Goal: Task Accomplishment & Management: Use online tool/utility

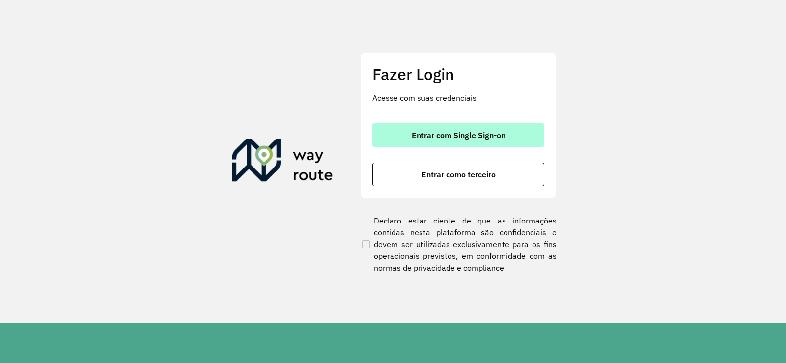
click at [508, 133] on button "Entrar com Single Sign-on" at bounding box center [458, 135] width 172 height 24
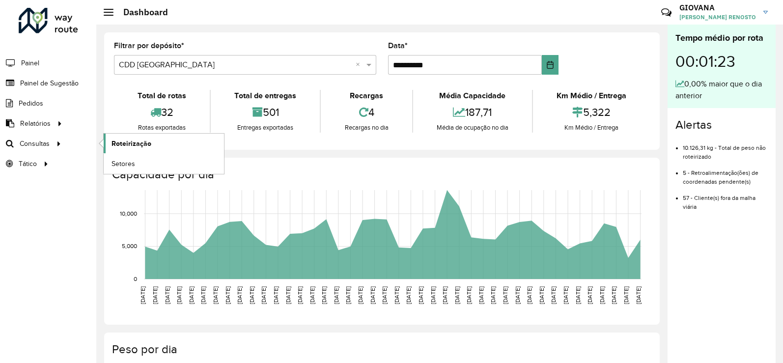
click at [140, 135] on link "Roteirização" at bounding box center [164, 144] width 120 height 20
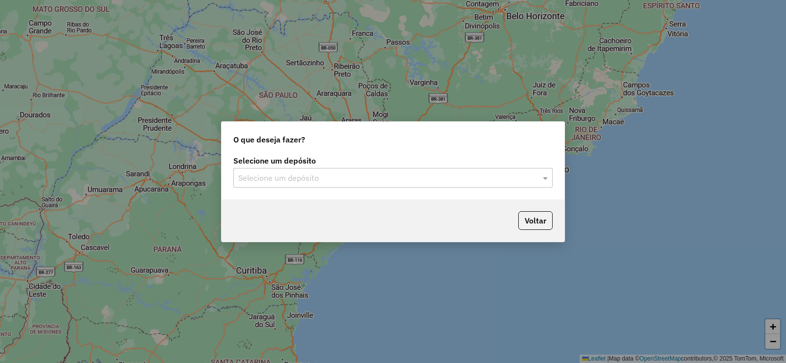
drag, startPoint x: 361, startPoint y: 161, endPoint x: 337, endPoint y: 177, distance: 28.7
click at [361, 160] on label "Selecione um depósito" at bounding box center [392, 161] width 319 height 12
click at [335, 180] on input "text" at bounding box center [383, 178] width 290 height 12
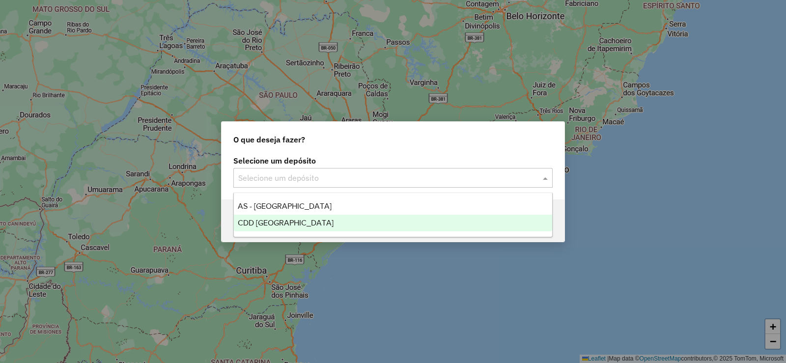
click at [296, 223] on span "CDD [GEOGRAPHIC_DATA]" at bounding box center [286, 222] width 96 height 8
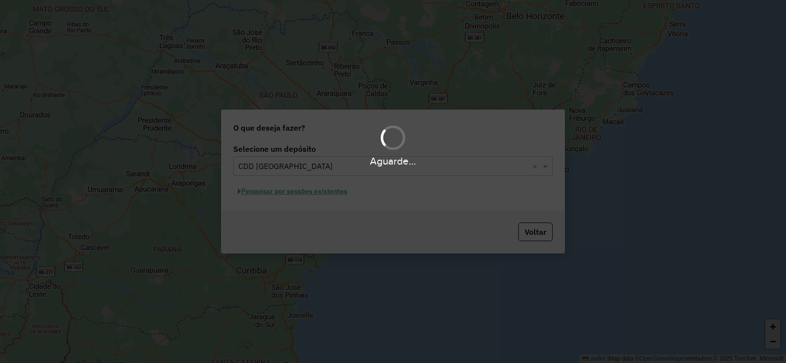
click at [336, 192] on div "Aguarde..." at bounding box center [393, 181] width 786 height 363
click at [317, 193] on div "Aguarde..." at bounding box center [393, 181] width 786 height 363
click at [322, 193] on div "Aguarde..." at bounding box center [393, 181] width 786 height 363
click at [307, 190] on div "Aguarde..." at bounding box center [393, 181] width 786 height 363
click at [325, 191] on div "Aguarde..." at bounding box center [393, 181] width 786 height 363
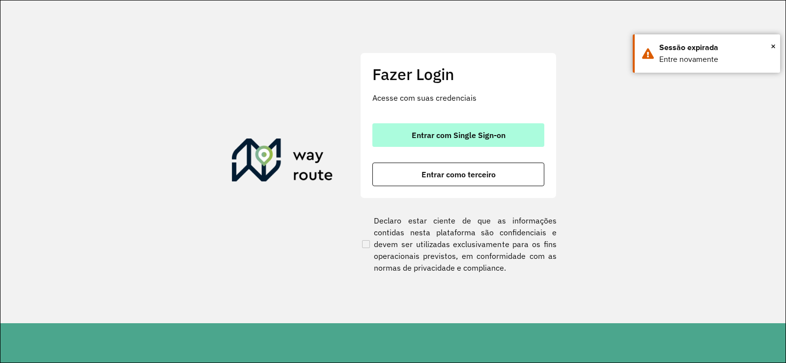
click at [432, 136] on span "Entrar com Single Sign-on" at bounding box center [458, 135] width 94 height 8
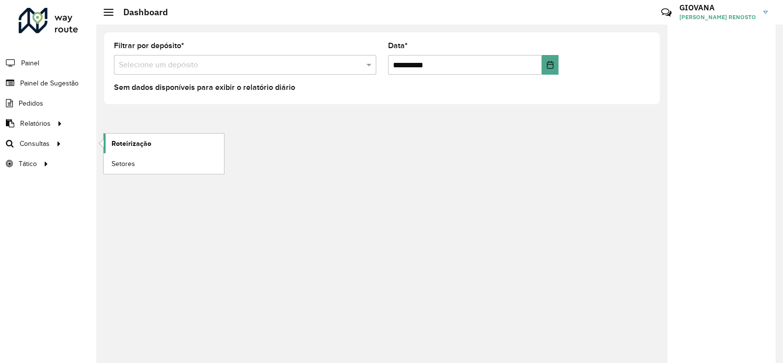
click at [127, 139] on span "Roteirização" at bounding box center [131, 143] width 40 height 10
click at [65, 85] on span "Painel de Sugestão" at bounding box center [50, 83] width 61 height 10
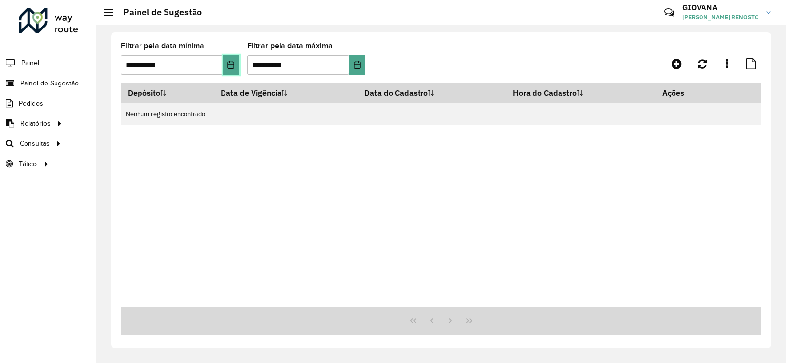
click at [230, 66] on icon "Choose Date" at bounding box center [231, 65] width 8 height 8
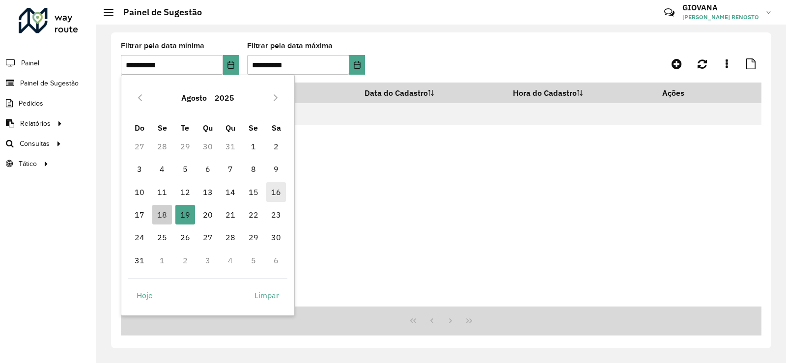
click at [272, 193] on span "16" at bounding box center [276, 192] width 20 height 20
type input "**********"
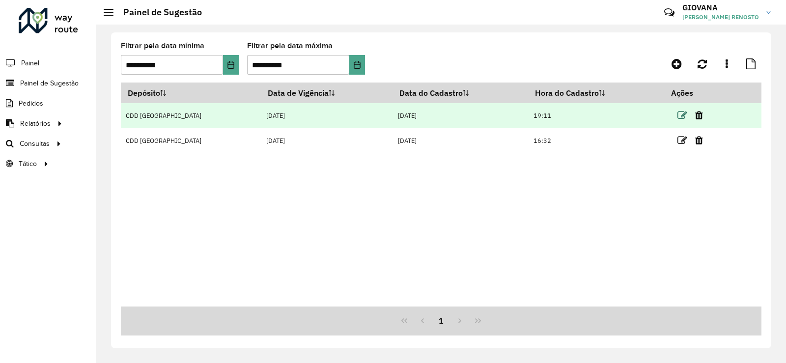
click at [677, 116] on icon at bounding box center [682, 115] width 10 height 10
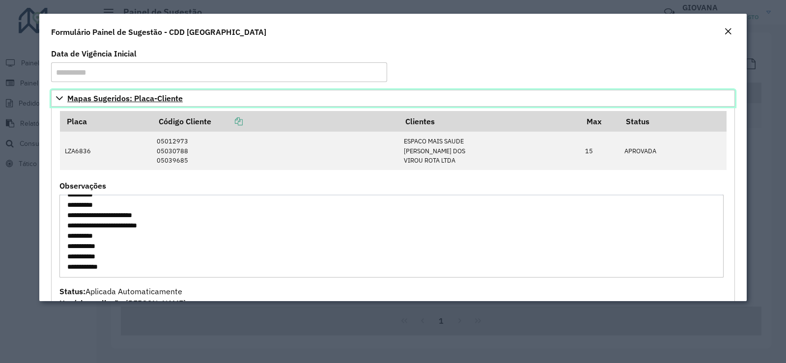
click at [60, 97] on icon at bounding box center [59, 98] width 8 height 8
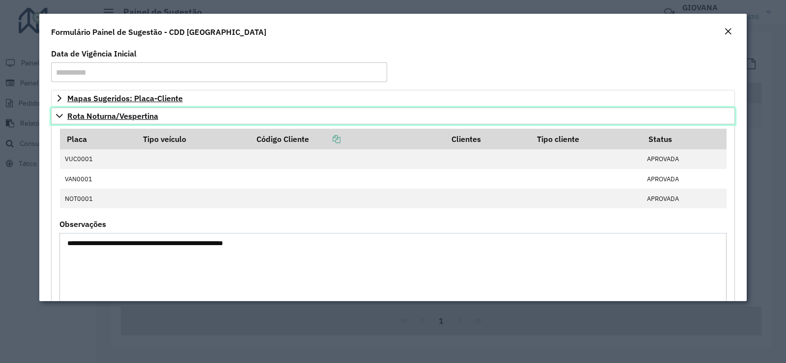
click at [110, 109] on link "Rota Noturna/Vespertina" at bounding box center [392, 116] width 683 height 17
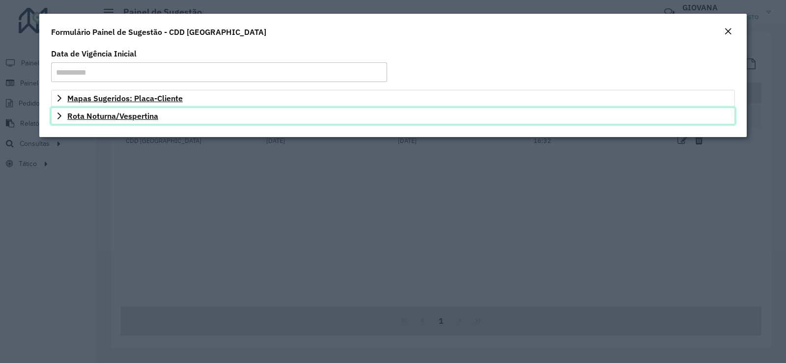
click at [122, 117] on span "Rota Noturna/Vespertina" at bounding box center [112, 116] width 91 height 8
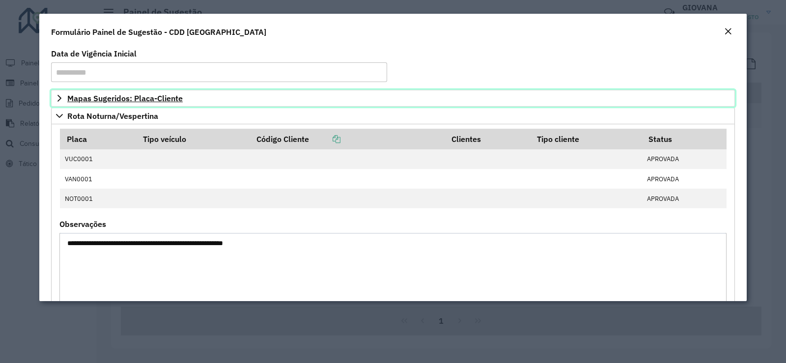
click at [116, 99] on span "Mapas Sugeridos: Placa-Cliente" at bounding box center [124, 98] width 115 height 8
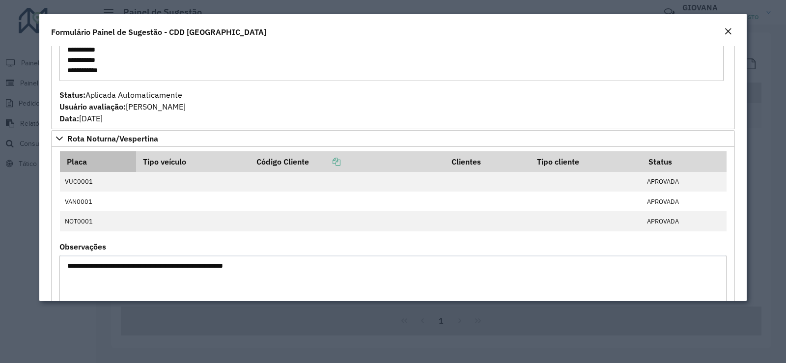
scroll to position [246, 0]
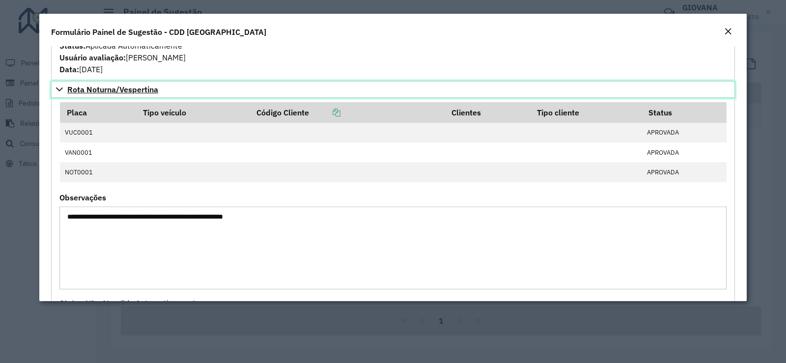
click at [56, 87] on icon at bounding box center [59, 89] width 8 height 8
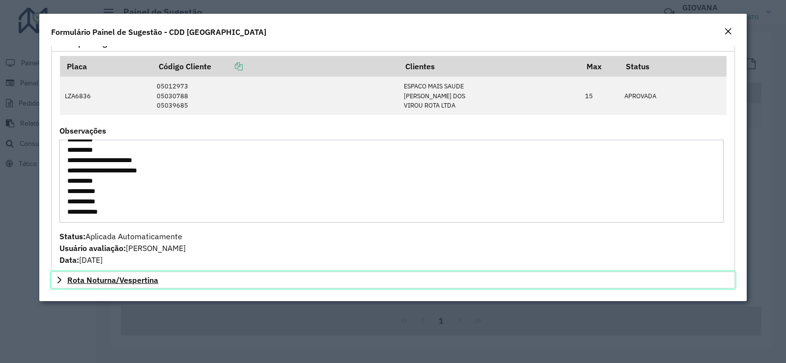
scroll to position [0, 0]
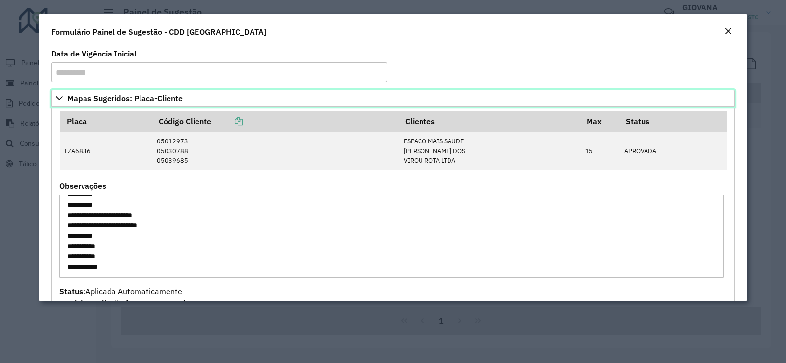
click at [61, 106] on link "Mapas Sugeridos: Placa-Cliente" at bounding box center [392, 98] width 683 height 17
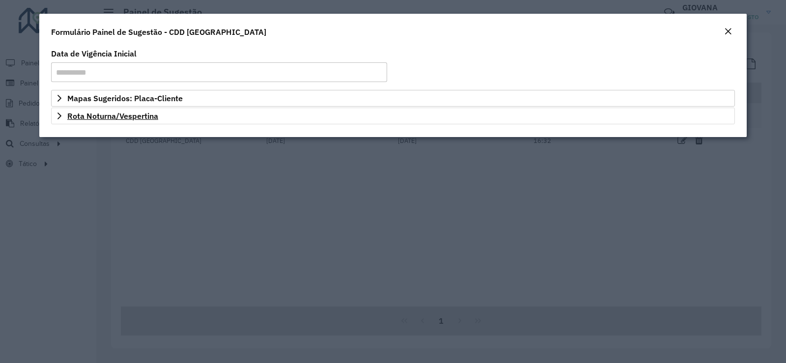
click at [121, 199] on modal-container "**********" at bounding box center [393, 181] width 786 height 363
click at [730, 29] on em "Close" at bounding box center [728, 31] width 8 height 8
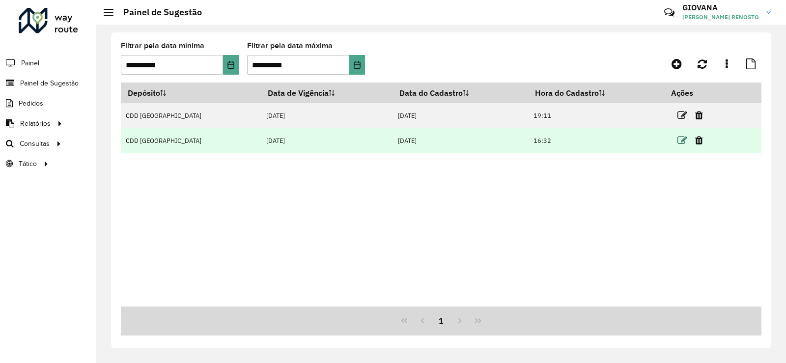
click at [677, 144] on icon at bounding box center [682, 141] width 10 height 10
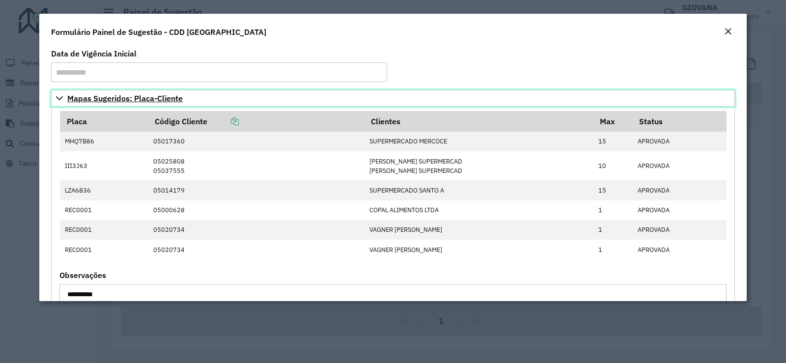
click at [55, 97] on link "Mapas Sugeridos: Placa-Cliente" at bounding box center [392, 98] width 683 height 17
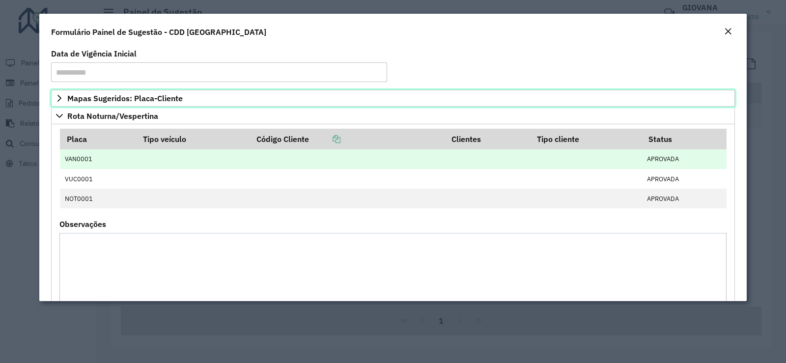
scroll to position [49, 0]
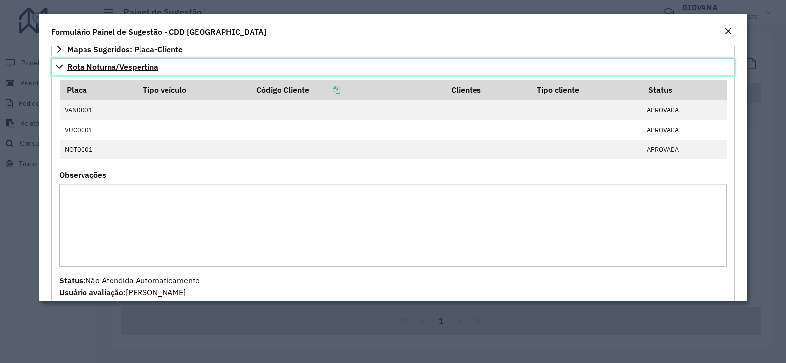
click at [58, 62] on link "Rota Noturna/Vespertina" at bounding box center [392, 66] width 683 height 17
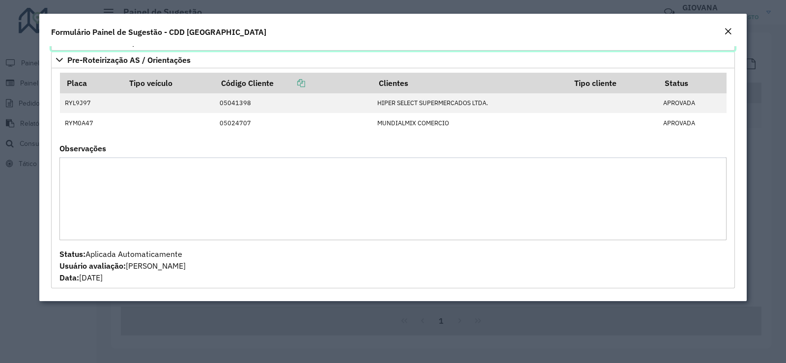
scroll to position [0, 0]
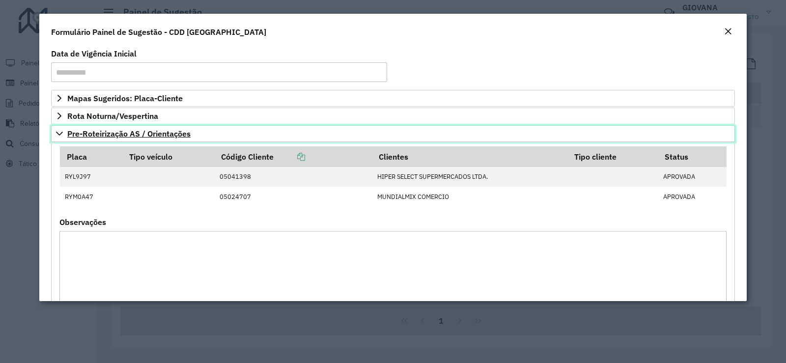
click at [55, 131] on icon at bounding box center [59, 134] width 8 height 8
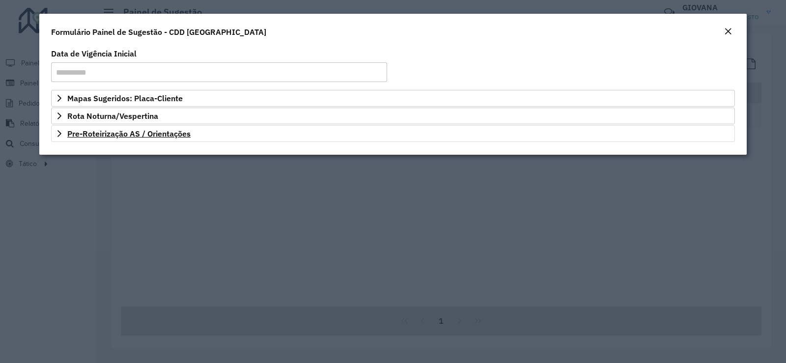
click at [52, 217] on modal-container "**********" at bounding box center [393, 181] width 786 height 363
click at [29, 226] on modal-container "**********" at bounding box center [393, 181] width 786 height 363
click at [725, 29] on em "Close" at bounding box center [728, 31] width 8 height 8
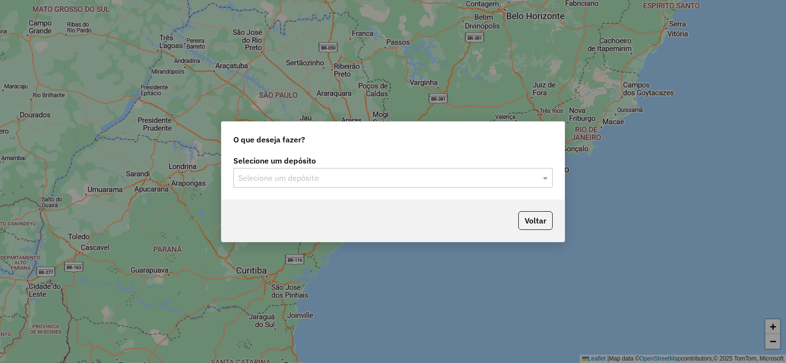
drag, startPoint x: 278, startPoint y: 188, endPoint x: 282, endPoint y: 185, distance: 5.2
click at [278, 188] on div "Selecione um depósito Selecione um depósito" at bounding box center [392, 176] width 343 height 46
click at [293, 178] on input "text" at bounding box center [383, 178] width 290 height 12
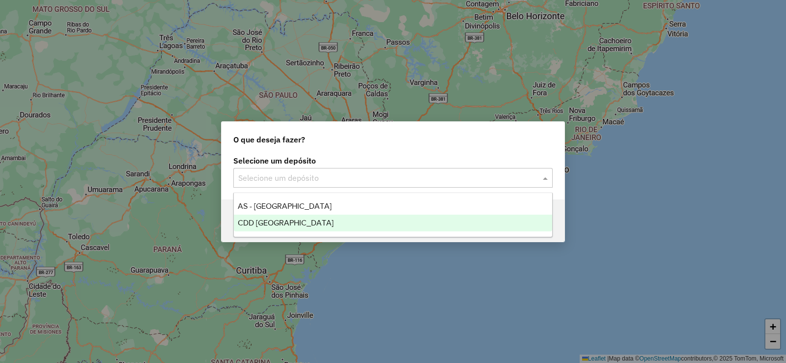
click at [314, 223] on div "CDD [GEOGRAPHIC_DATA]" at bounding box center [393, 223] width 318 height 17
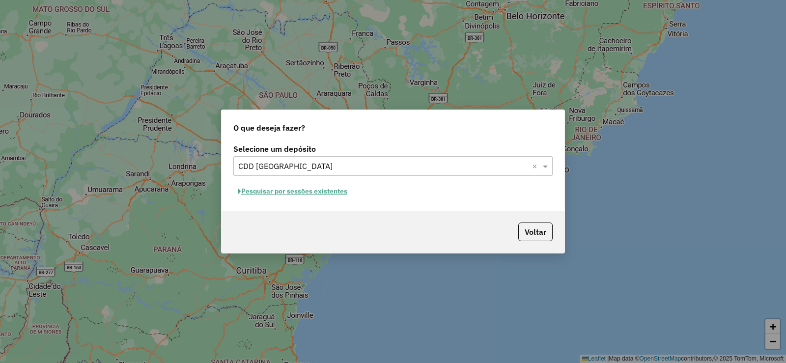
click at [318, 196] on button "Pesquisar por sessões existentes" at bounding box center [292, 191] width 118 height 15
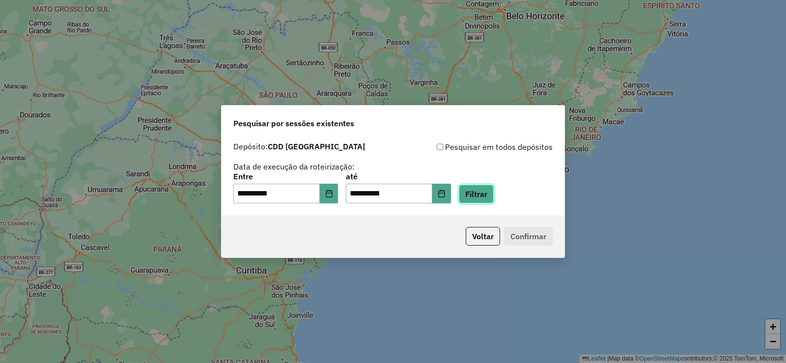
click at [493, 194] on button "Filtrar" at bounding box center [476, 194] width 35 height 19
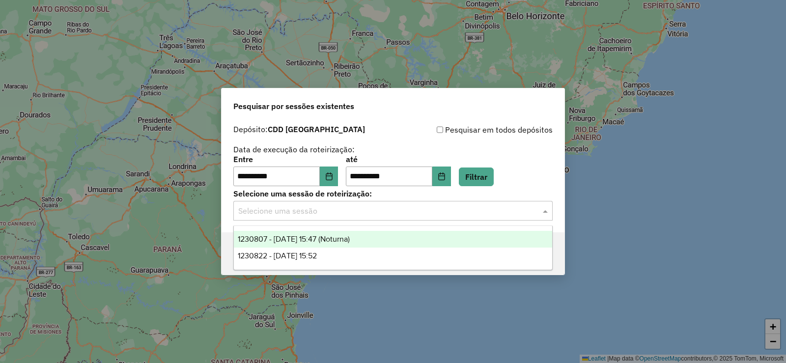
click at [336, 211] on input "text" at bounding box center [383, 211] width 290 height 12
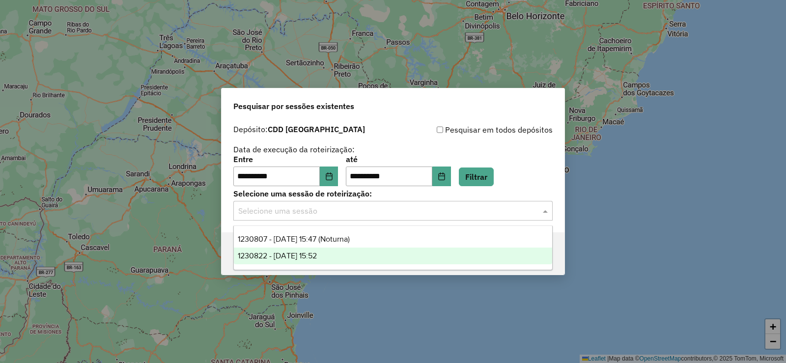
click at [332, 263] on div "1230822 - 18/08/2025 15:52" at bounding box center [393, 255] width 318 height 17
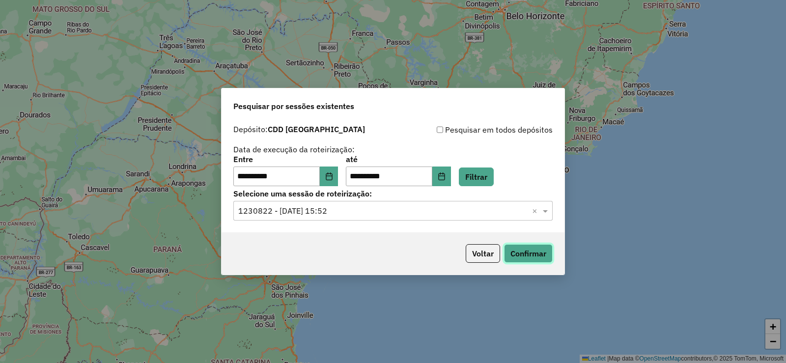
click at [546, 253] on button "Confirmar" at bounding box center [528, 253] width 49 height 19
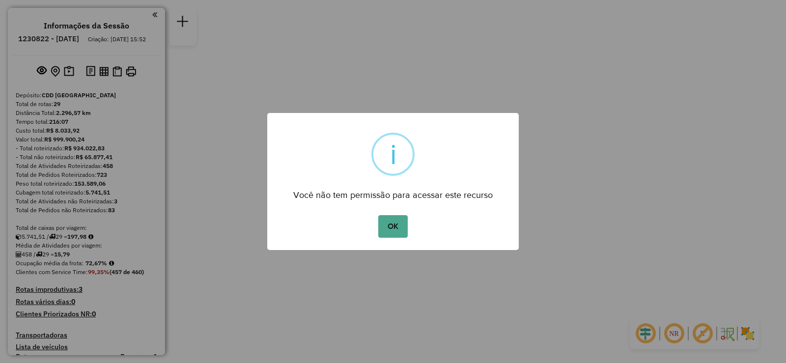
click at [386, 238] on div "OK No Cancel" at bounding box center [392, 226] width 251 height 27
click at [393, 233] on button "OK" at bounding box center [392, 226] width 29 height 23
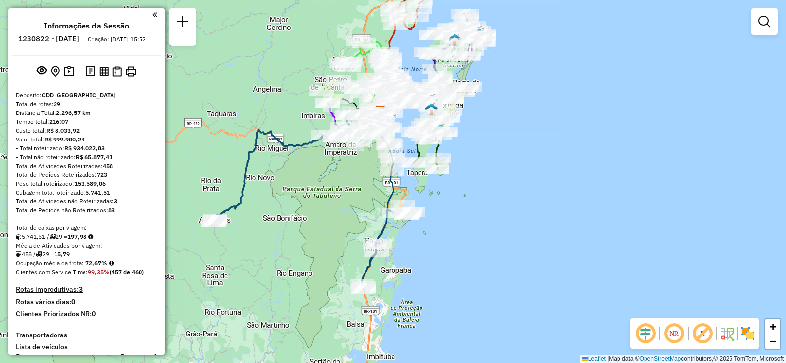
drag, startPoint x: 465, startPoint y: 295, endPoint x: 472, endPoint y: 212, distance: 83.8
click at [472, 212] on div "Janela de atendimento Grade de atendimento Capacidade Transportadoras Veículos …" at bounding box center [393, 181] width 786 height 363
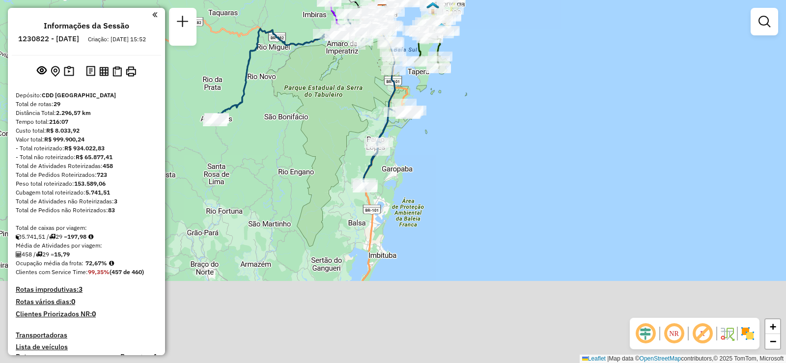
drag, startPoint x: 480, startPoint y: 249, endPoint x: 482, endPoint y: 151, distance: 97.7
click at [482, 151] on div "Janela de atendimento Grade de atendimento Capacidade Transportadoras Veículos …" at bounding box center [393, 181] width 786 height 363
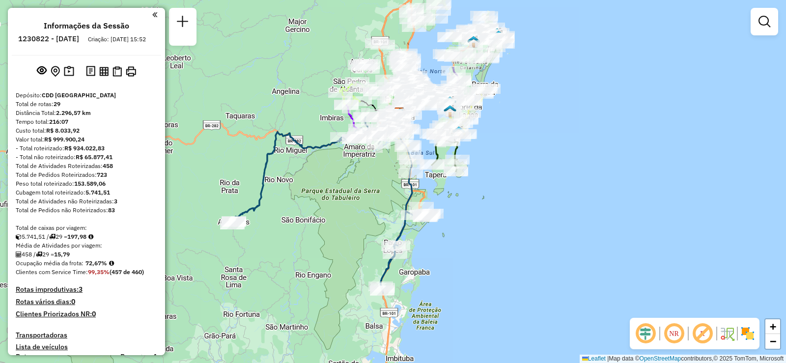
drag, startPoint x: 495, startPoint y: 158, endPoint x: 513, endPoint y: 265, distance: 108.5
click at [513, 265] on div "Janela de atendimento Grade de atendimento Capacidade Transportadoras Veículos …" at bounding box center [393, 181] width 786 height 363
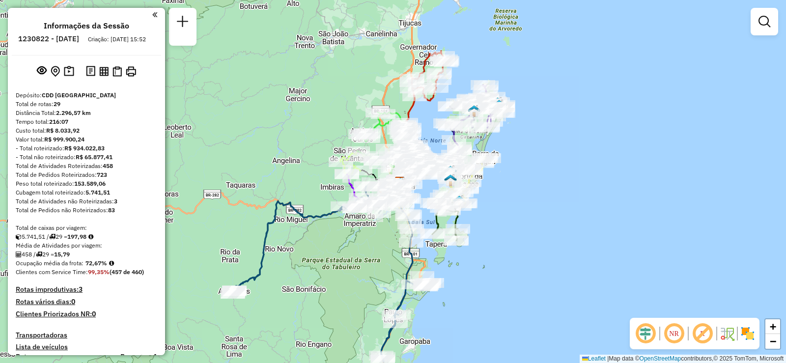
drag, startPoint x: 555, startPoint y: 176, endPoint x: 555, endPoint y: 242, distance: 65.3
click at [555, 242] on div "Janela de atendimento Grade de atendimento Capacidade Transportadoras Veículos …" at bounding box center [393, 181] width 786 height 363
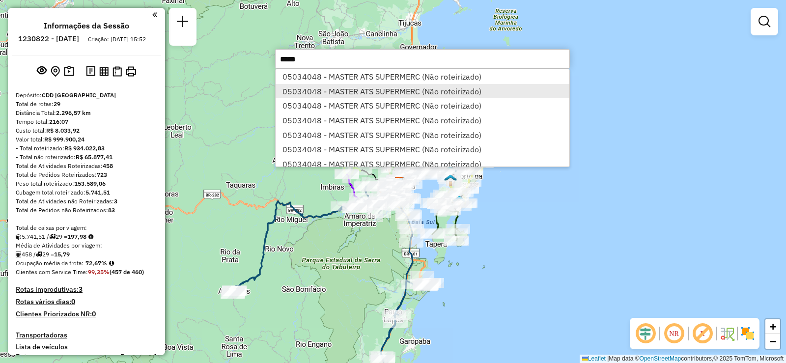
type input "*****"
click at [434, 90] on li "05034048 - MASTER ATS SUPERMERC (Não roteirizado)" at bounding box center [422, 91] width 294 height 15
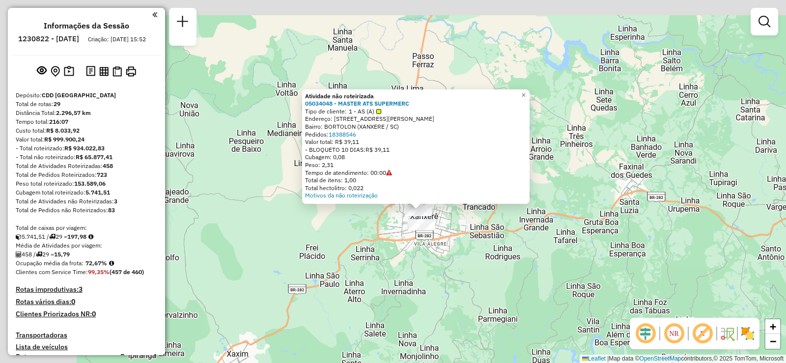
drag, startPoint x: 353, startPoint y: 135, endPoint x: 466, endPoint y: 255, distance: 164.6
click at [466, 255] on div "Atividade não roteirizada 05034048 - MASTER ATS SUPERMERC Tipo de cliente: 1 - …" at bounding box center [393, 181] width 786 height 363
